Goal: Navigation & Orientation: Find specific page/section

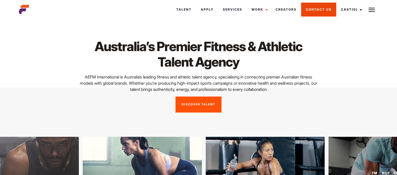
click at [325, 10] on link "Contact Us" at bounding box center [318, 10] width 35 height 14
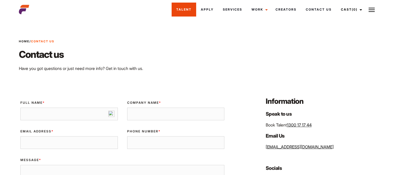
click at [180, 11] on link "Talent" at bounding box center [184, 10] width 25 height 14
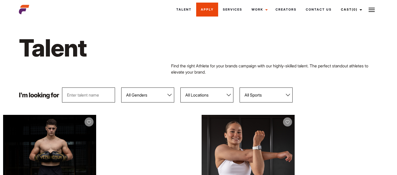
click at [208, 8] on link "Apply" at bounding box center [207, 10] width 22 height 14
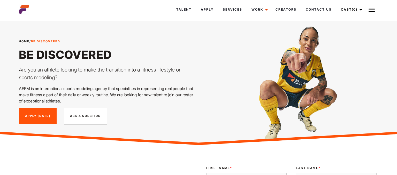
click at [22, 8] on img at bounding box center [24, 9] width 10 height 10
